Goal: Task Accomplishment & Management: Use online tool/utility

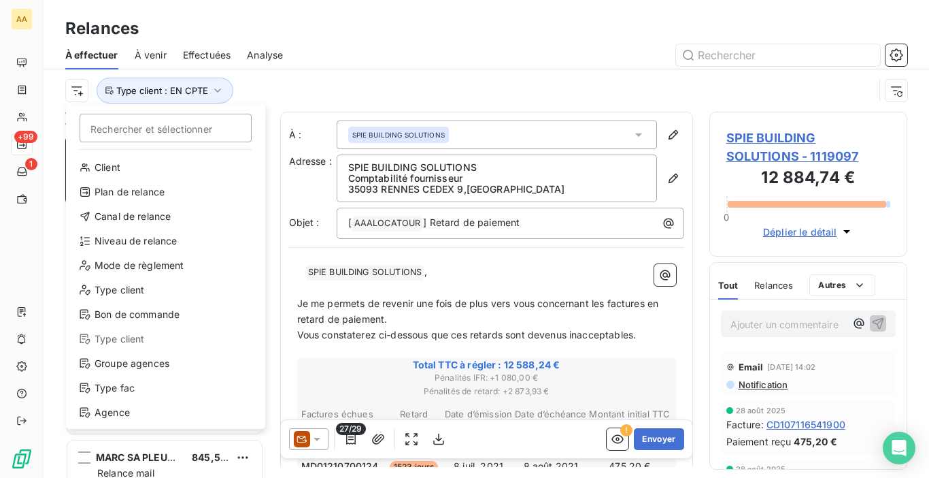
scroll to position [334, 188]
click at [114, 238] on div "Niveau de relance" at bounding box center [165, 241] width 188 height 22
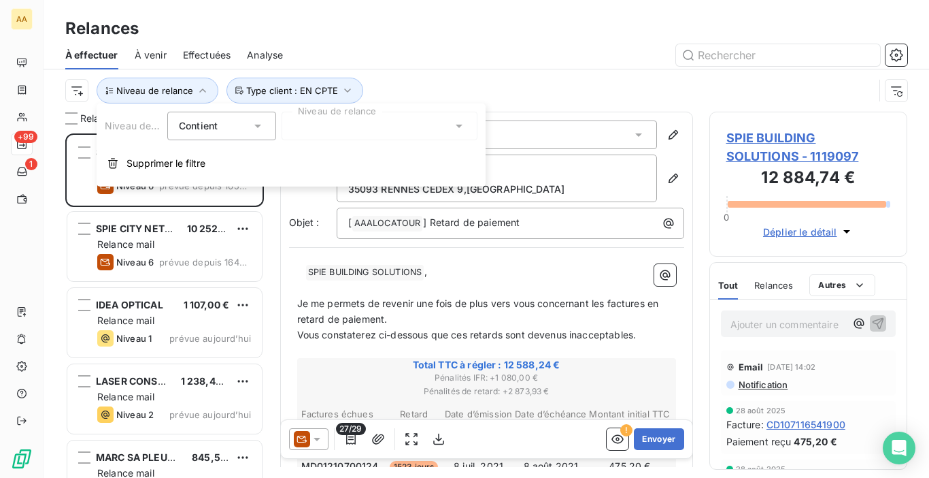
click at [354, 122] on div at bounding box center [380, 126] width 196 height 29
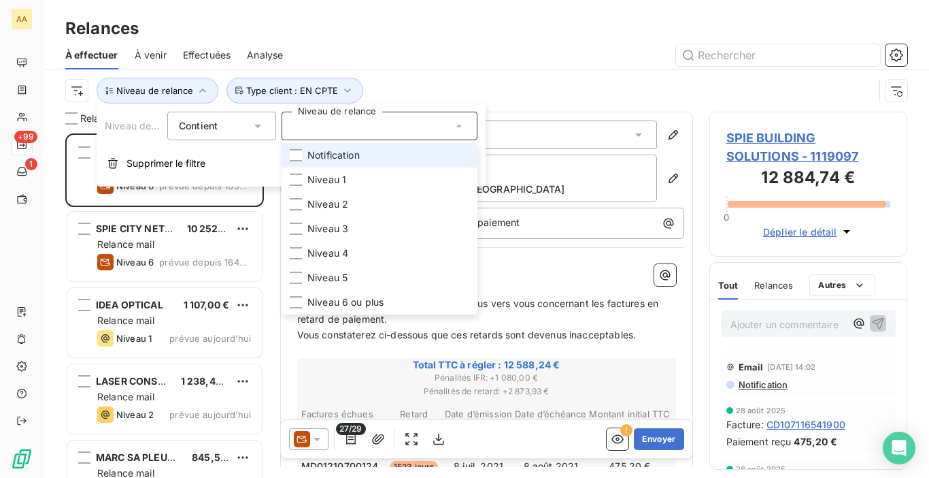
click at [329, 156] on span "Notification" at bounding box center [333, 155] width 52 height 14
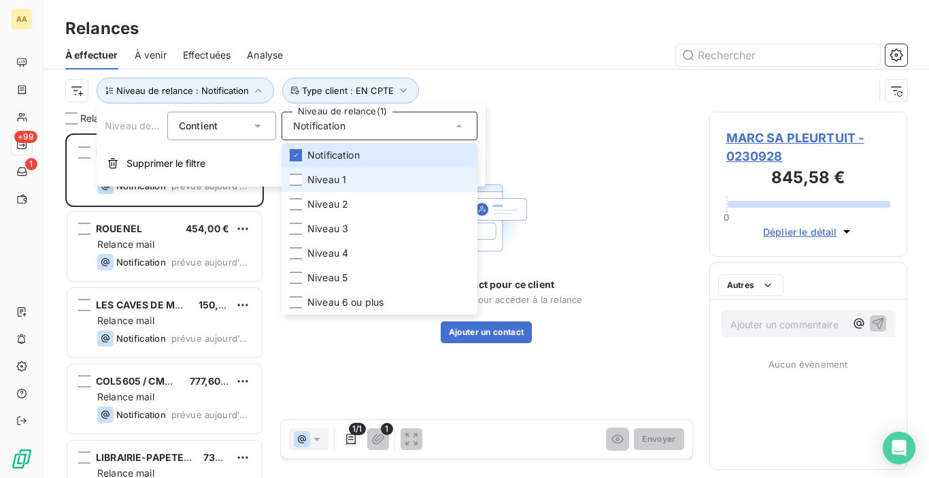
scroll to position [334, 188]
click at [320, 175] on span "Niveau 1" at bounding box center [326, 180] width 39 height 14
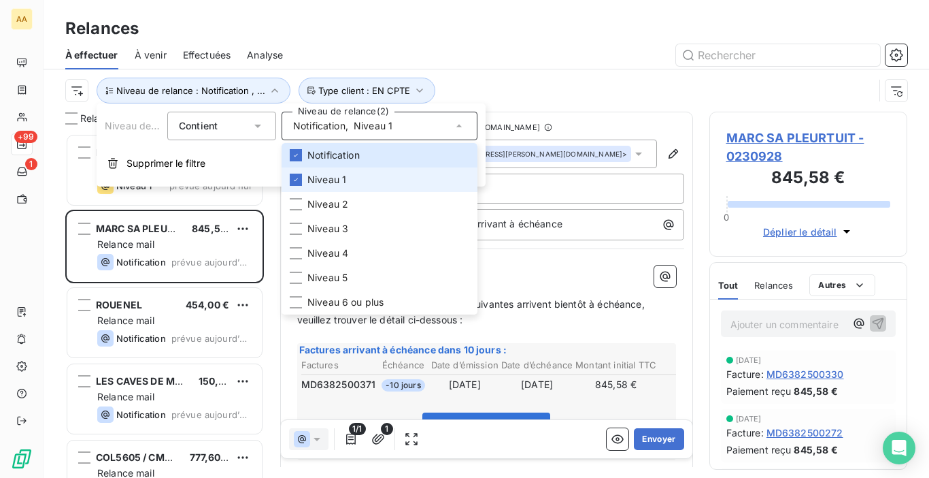
click at [315, 181] on span "Niveau 1" at bounding box center [326, 180] width 39 height 14
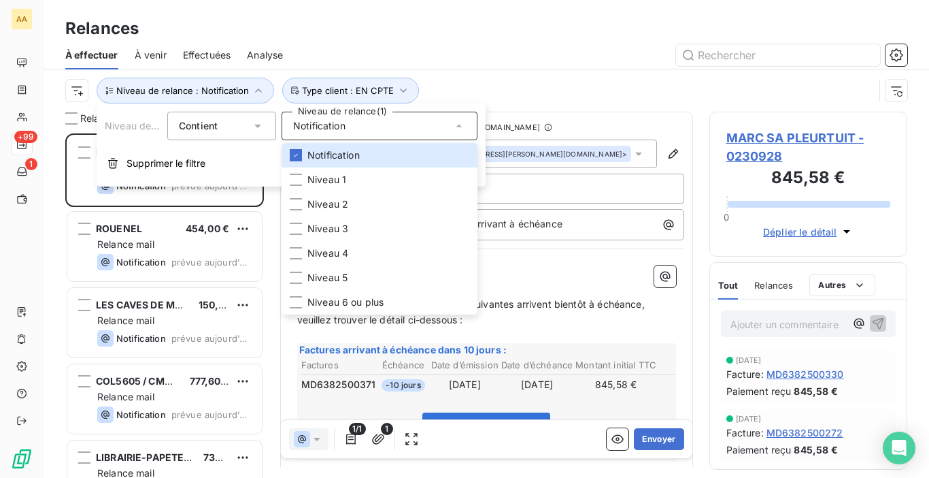
click at [473, 91] on div "Niveau de relance : Notification Type client : EN CPTE" at bounding box center [469, 91] width 809 height 26
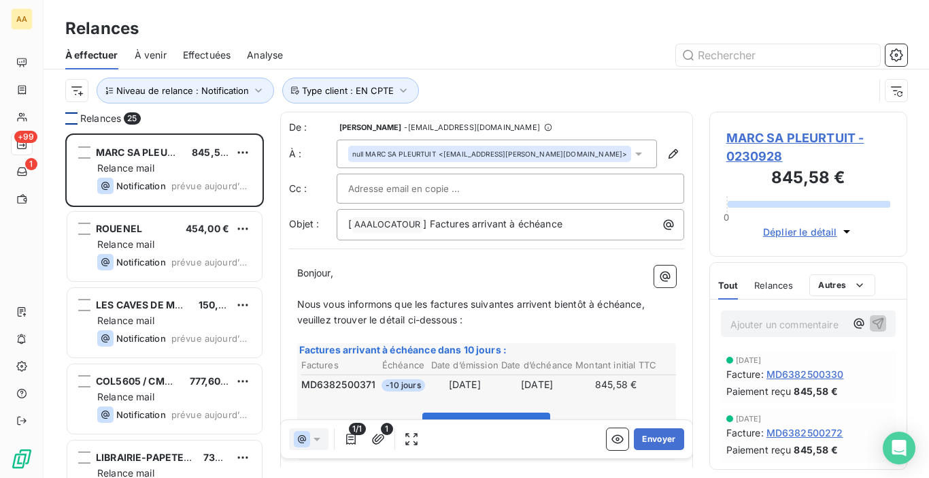
click at [73, 119] on div at bounding box center [71, 118] width 12 height 12
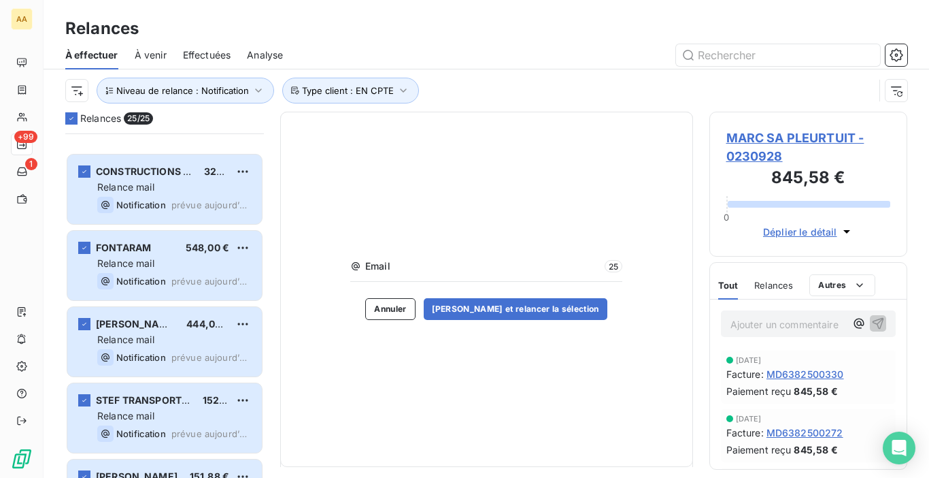
scroll to position [1561, 0]
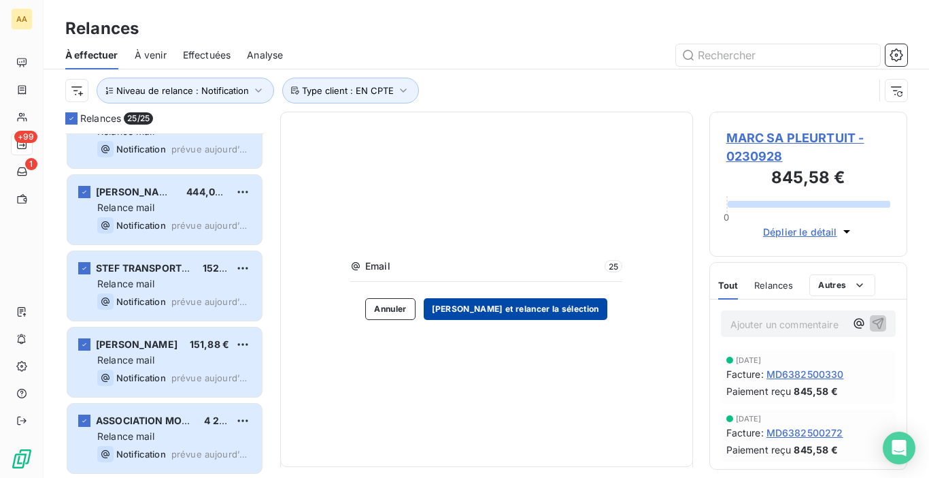
click at [542, 303] on button "[PERSON_NAME] et relancer la sélection" at bounding box center [516, 309] width 184 height 22
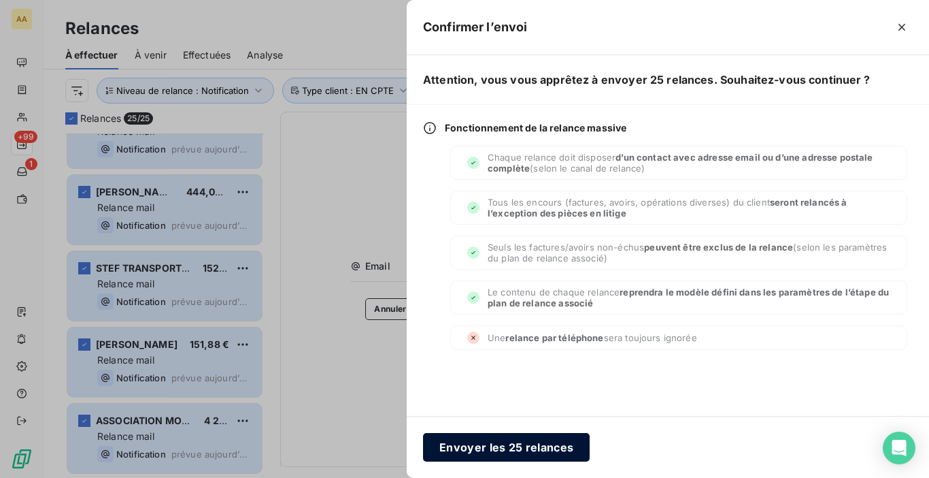
click at [537, 456] on button "Envoyer les 25 relances" at bounding box center [506, 447] width 167 height 29
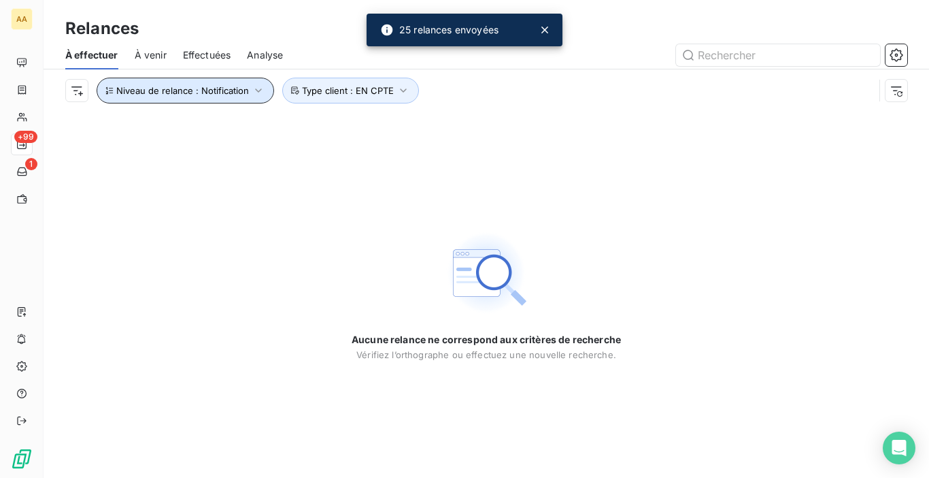
click at [246, 85] on span "Niveau de relance : Notification" at bounding box center [182, 90] width 133 height 11
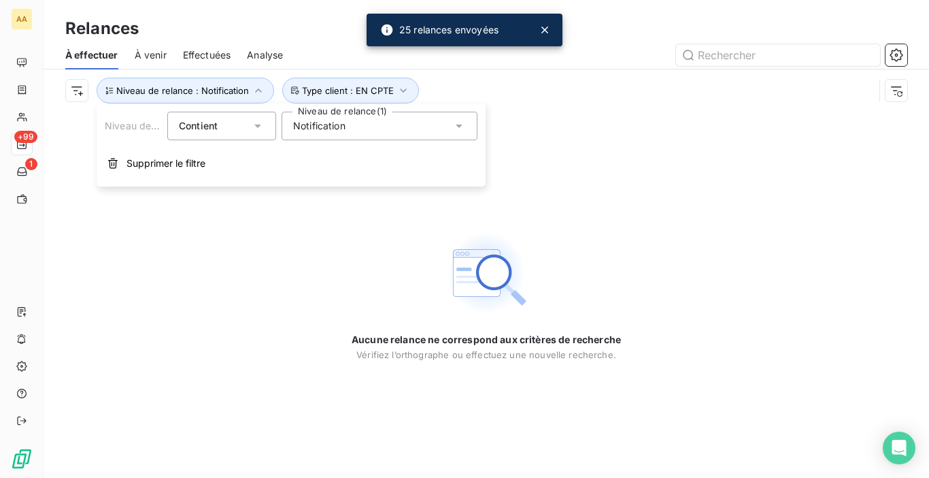
click at [319, 133] on div "Notification" at bounding box center [380, 126] width 196 height 29
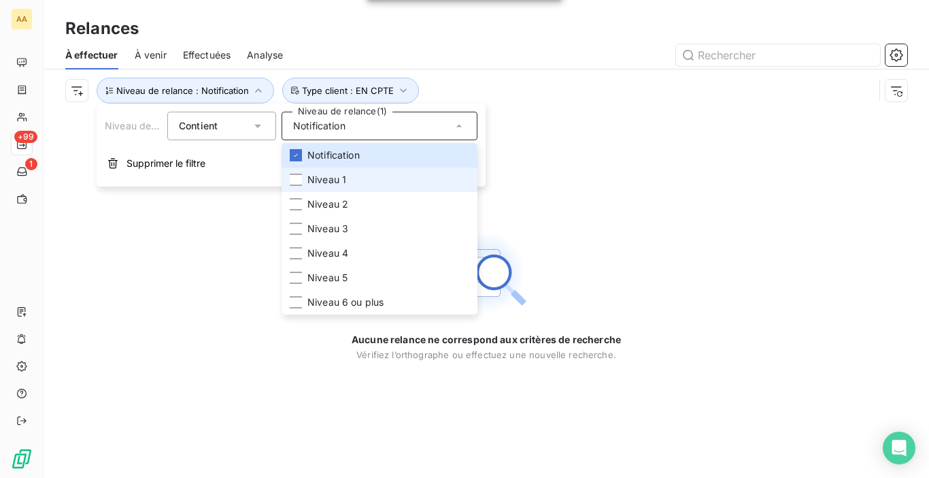
click at [322, 174] on span "Niveau 1" at bounding box center [326, 180] width 39 height 14
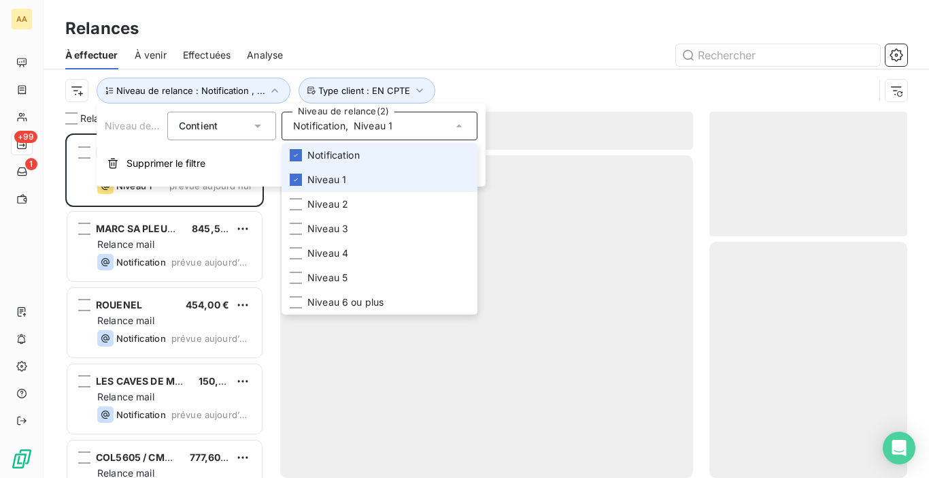
scroll to position [334, 188]
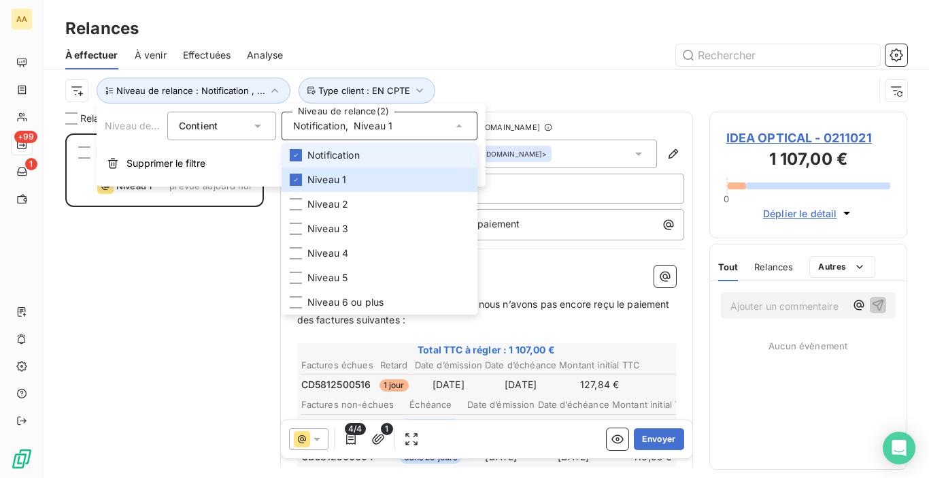
click at [330, 154] on span "Notification" at bounding box center [333, 155] width 52 height 14
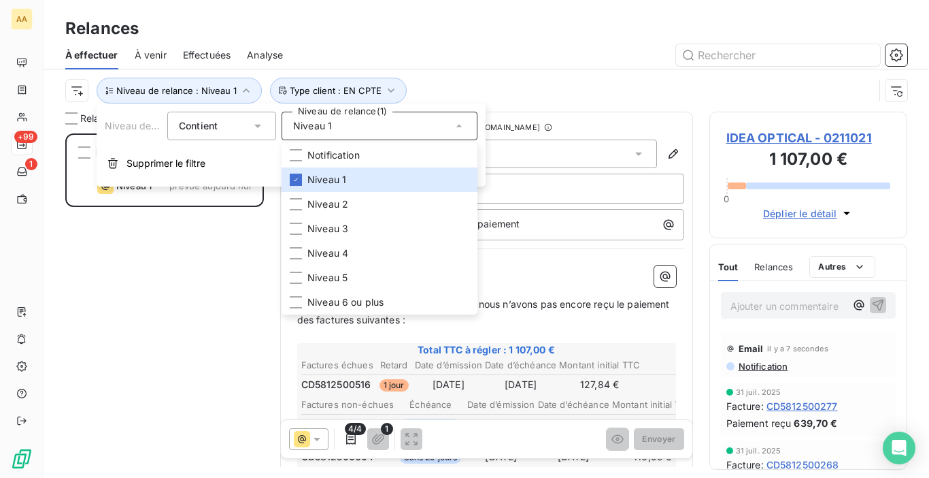
click at [144, 242] on div "IDEA OPTICAL 1 107,00 € Relance mail Niveau 1 prévue aujourd’hui" at bounding box center [164, 305] width 199 height 344
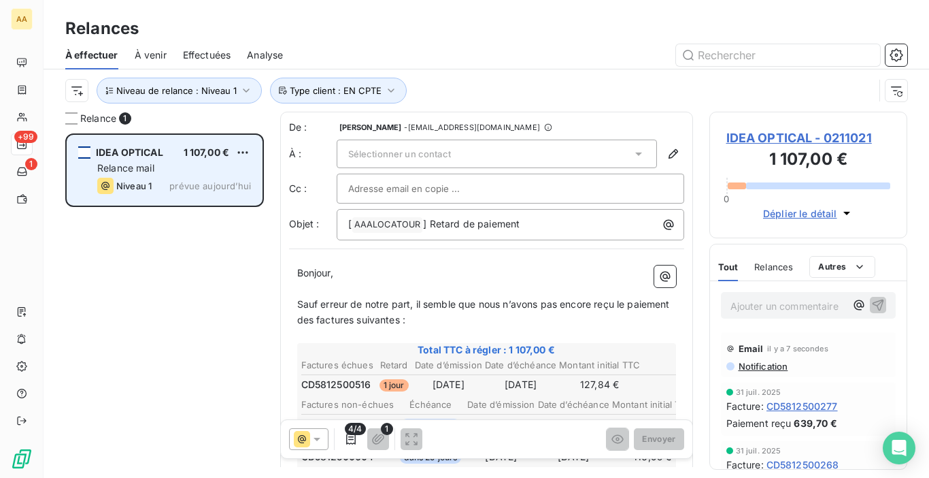
click at [84, 150] on div "grid" at bounding box center [84, 152] width 12 height 12
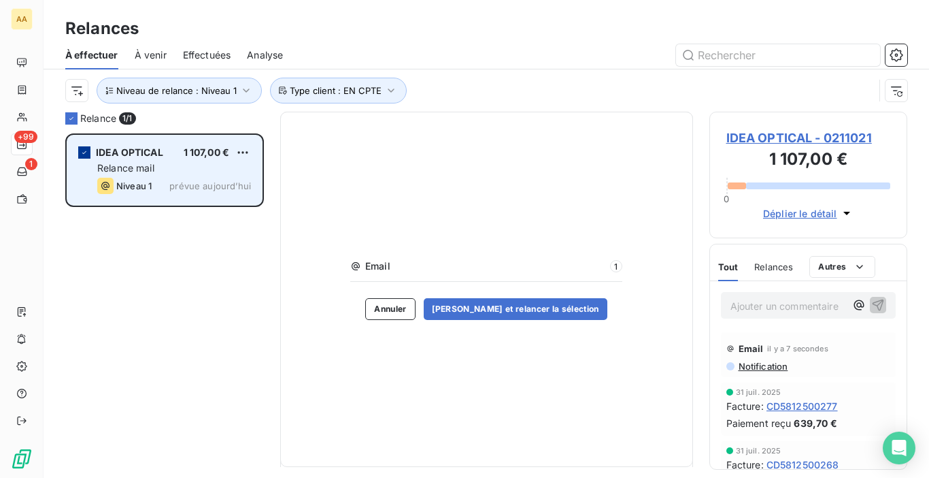
click at [87, 149] on icon "grid" at bounding box center [84, 152] width 8 height 8
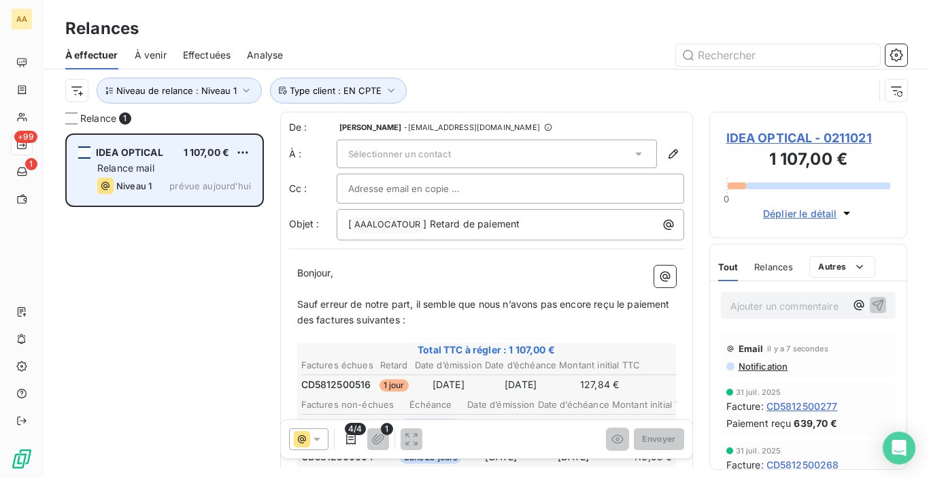
click at [434, 156] on span "Sélectionner un contact" at bounding box center [399, 153] width 103 height 11
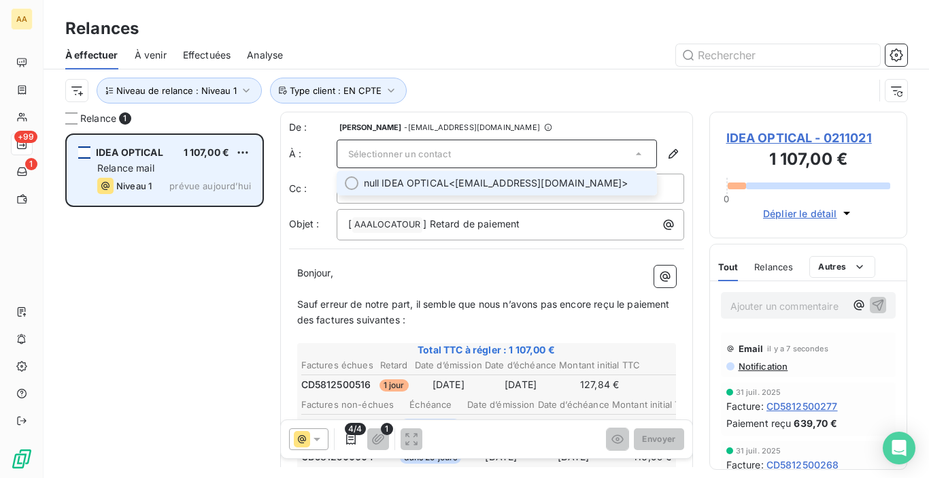
click at [423, 187] on span "null IDEA OPTICAL" at bounding box center [407, 183] width 86 height 14
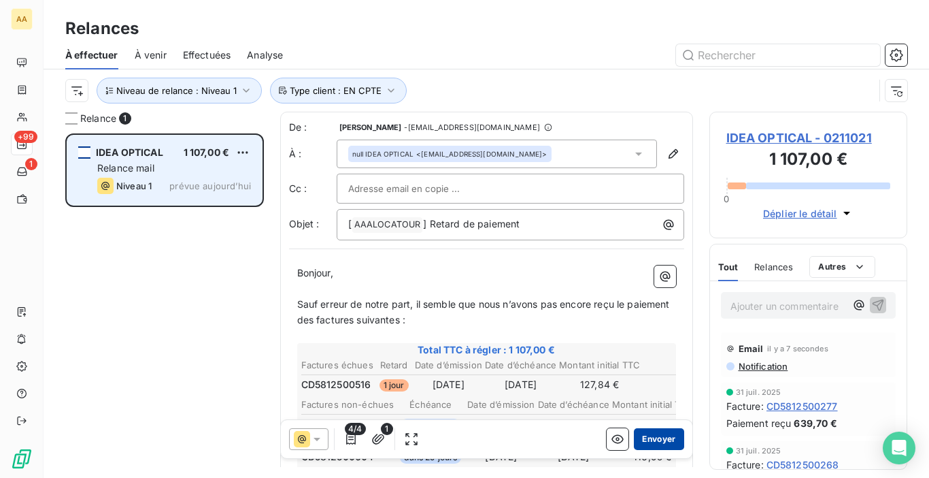
click at [648, 437] on button "Envoyer" at bounding box center [659, 439] width 50 height 22
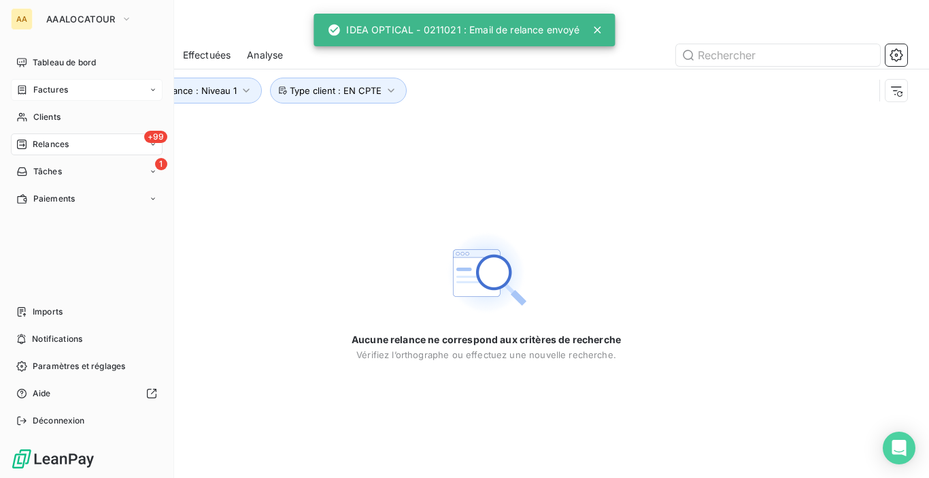
click at [147, 82] on div "Factures" at bounding box center [87, 90] width 152 height 22
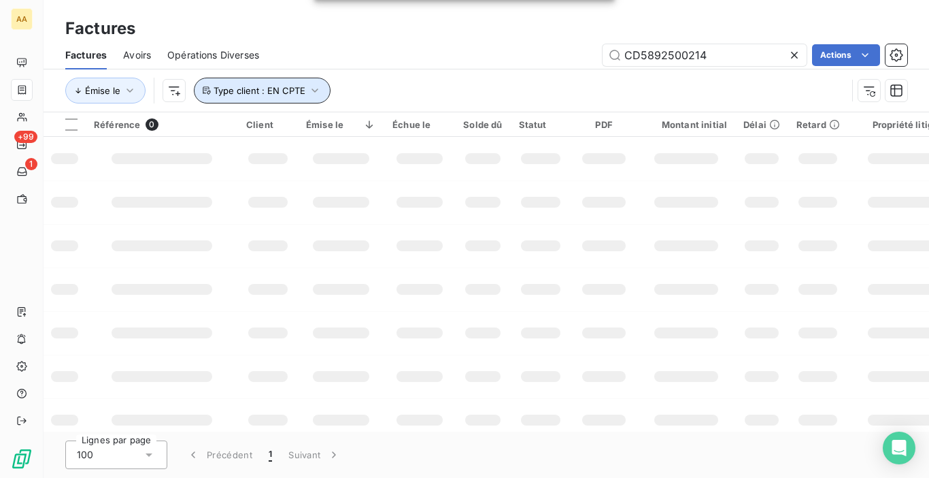
click at [234, 97] on button "Type client : EN CPTE" at bounding box center [262, 91] width 137 height 26
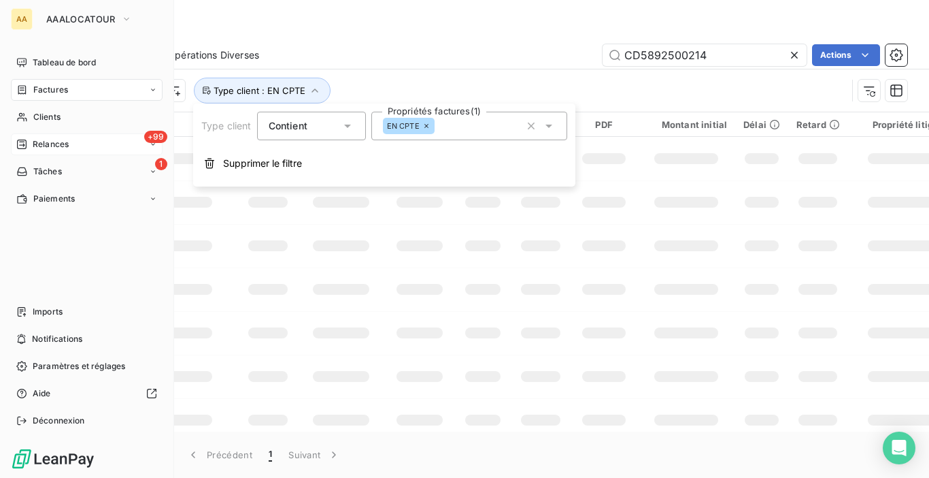
click at [32, 139] on div "Relances" at bounding box center [42, 144] width 52 height 12
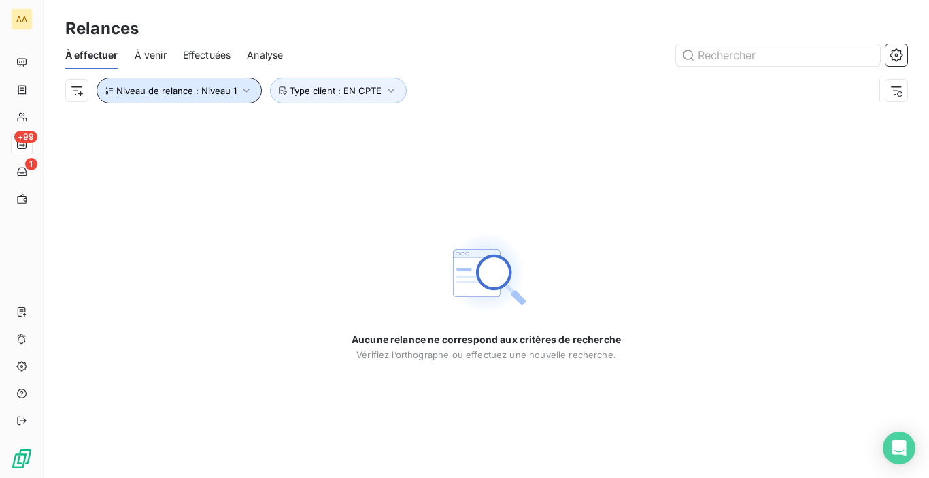
click at [239, 98] on button "Niveau de relance : Niveau 1" at bounding box center [179, 91] width 165 height 26
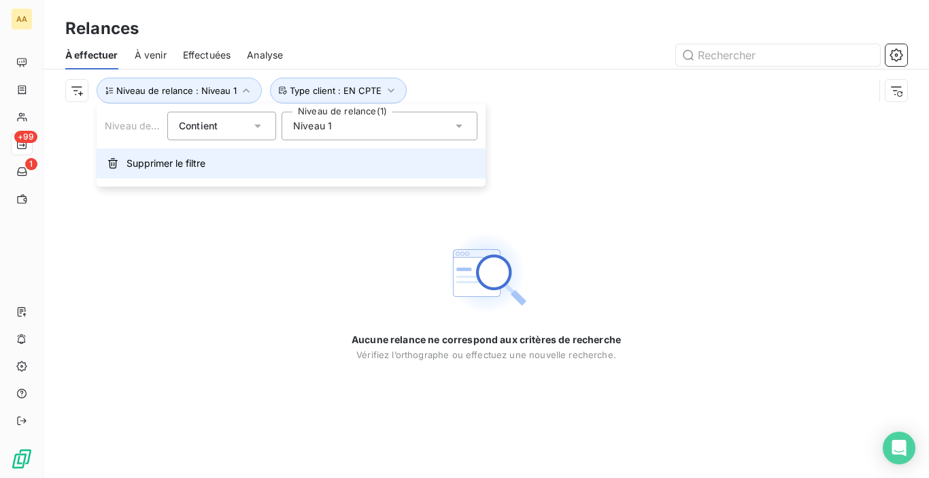
click at [199, 154] on button "Supprimer le filtre" at bounding box center [291, 163] width 389 height 30
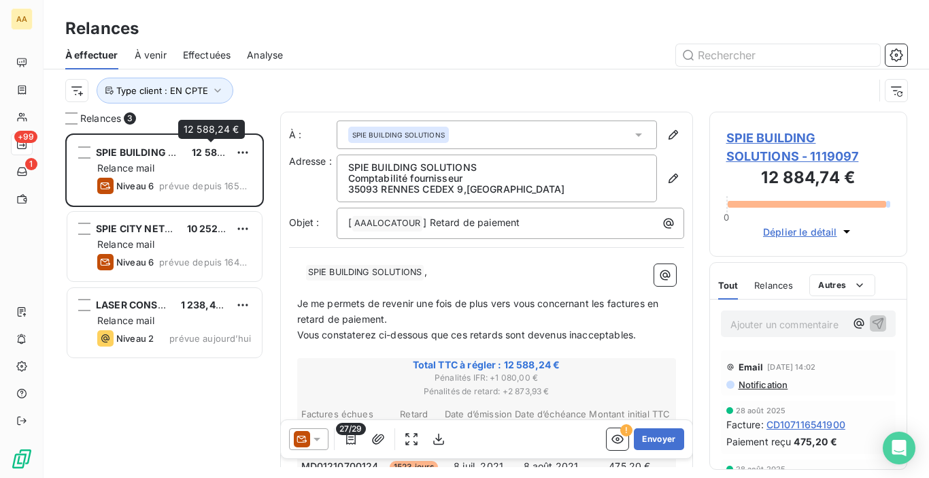
scroll to position [334, 188]
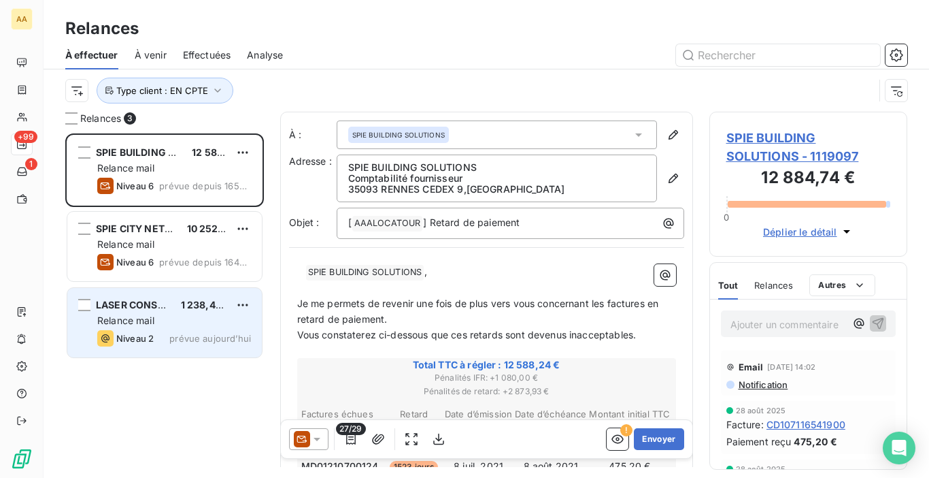
click at [140, 334] on span "Niveau 2" at bounding box center [134, 338] width 37 height 11
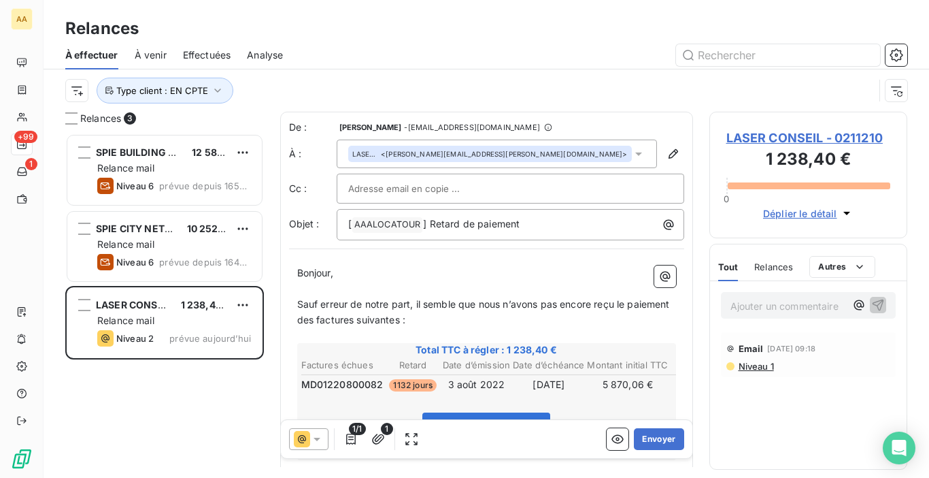
scroll to position [277, 0]
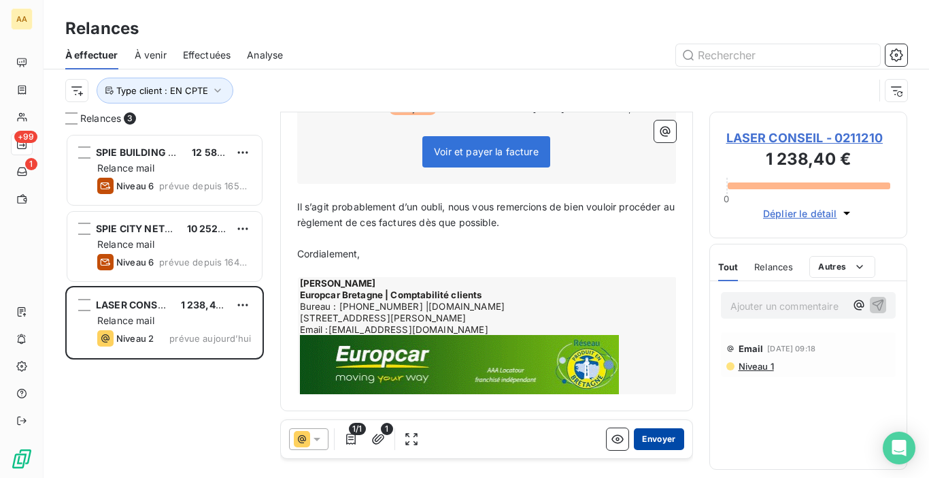
click at [660, 442] on button "Envoyer" at bounding box center [659, 439] width 50 height 22
